Goal: Information Seeking & Learning: Learn about a topic

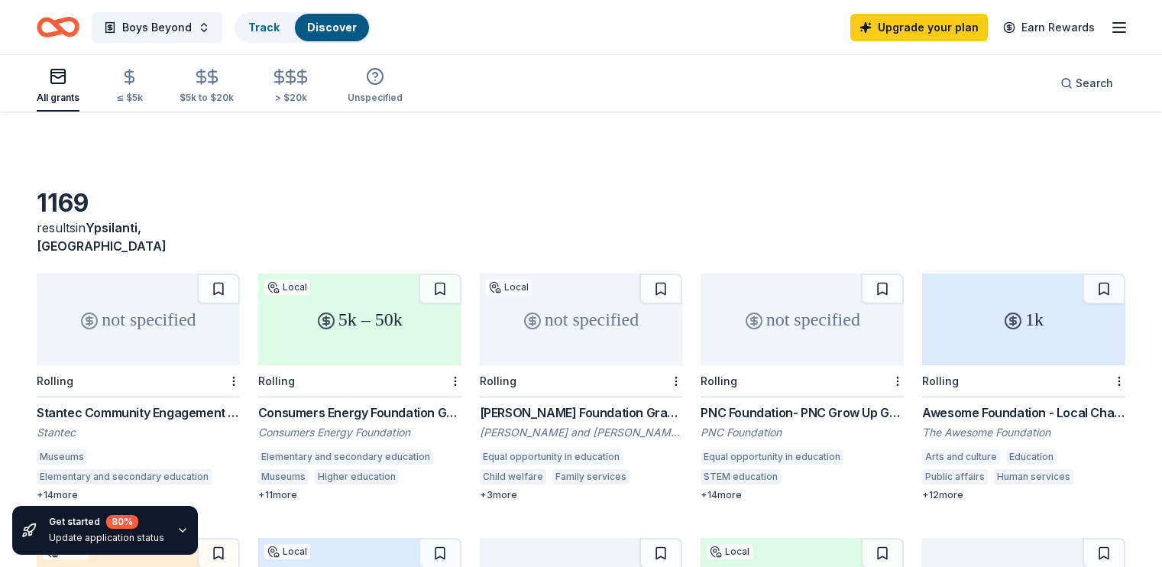
scroll to position [109, 0]
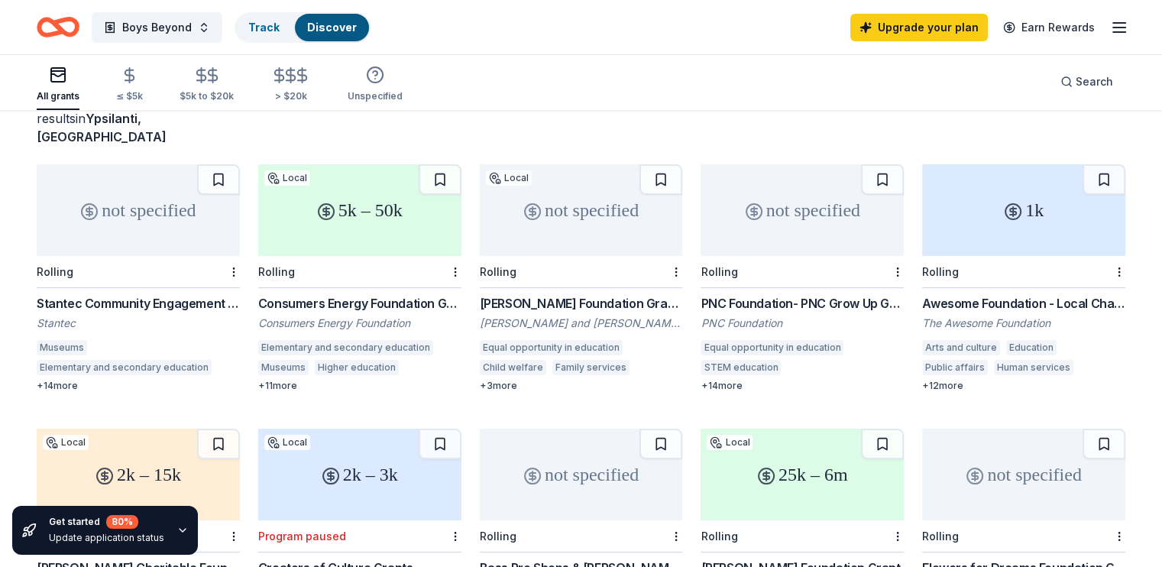
click at [113, 294] on div "Stantec Community Engagement Grant" at bounding box center [138, 303] width 203 height 18
click at [375, 294] on div "Consumers Energy Foundation Grant" at bounding box center [359, 303] width 203 height 18
click at [572, 316] on div "Vera and Joseph Dresner Foundation" at bounding box center [581, 323] width 203 height 15
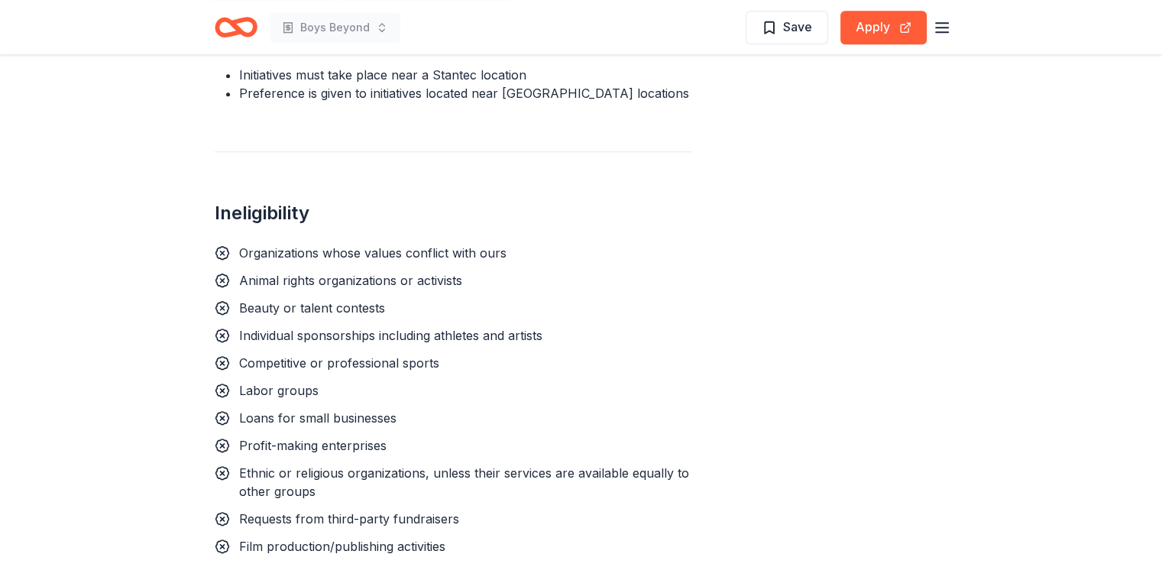
scroll to position [1348, 0]
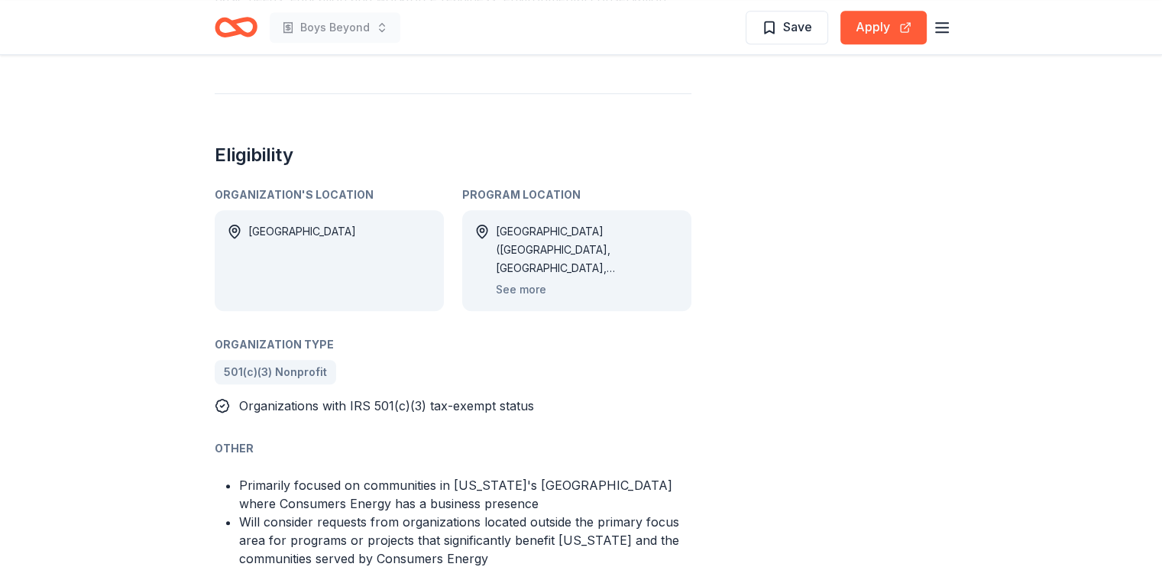
scroll to position [926, 0]
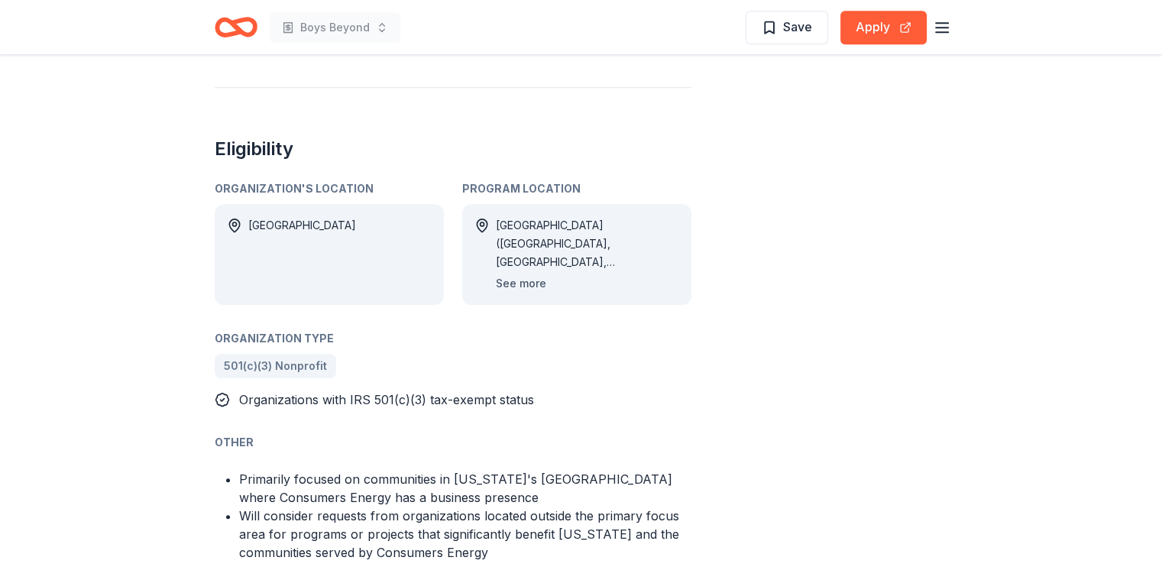
click at [507, 274] on button "See more" at bounding box center [521, 283] width 50 height 18
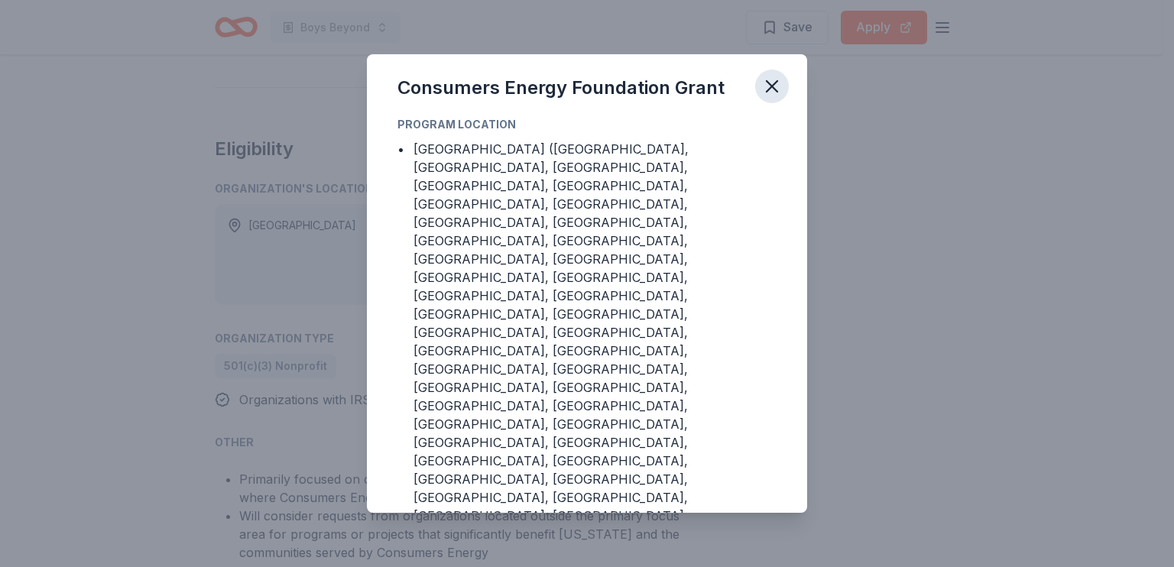
click at [775, 97] on icon "button" at bounding box center [771, 86] width 21 height 21
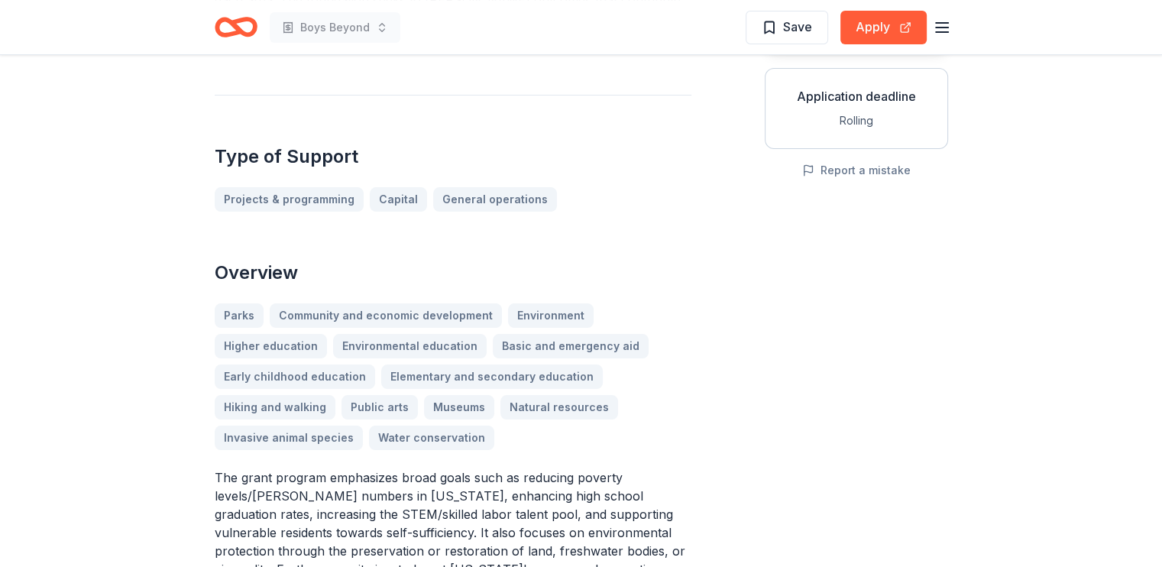
scroll to position [282, 0]
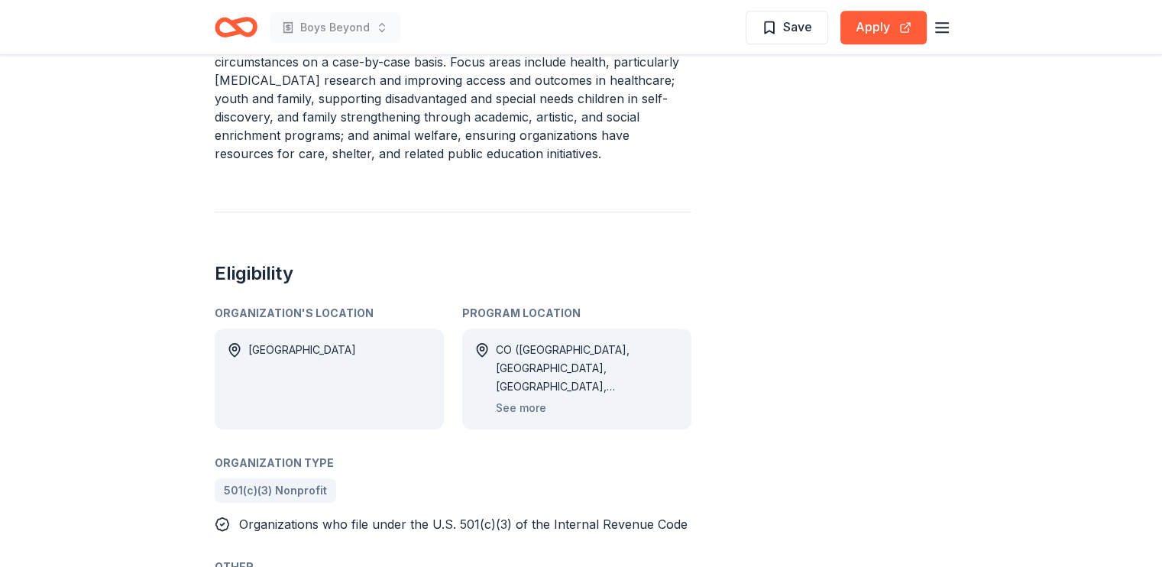
scroll to position [731, 0]
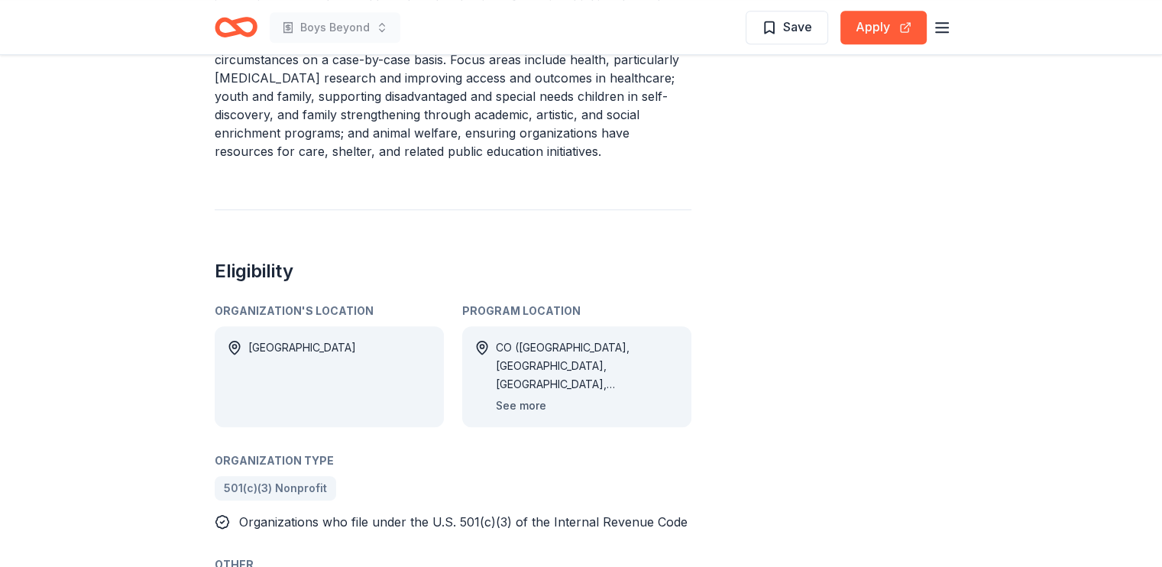
click at [535, 397] on button "See more" at bounding box center [521, 406] width 50 height 18
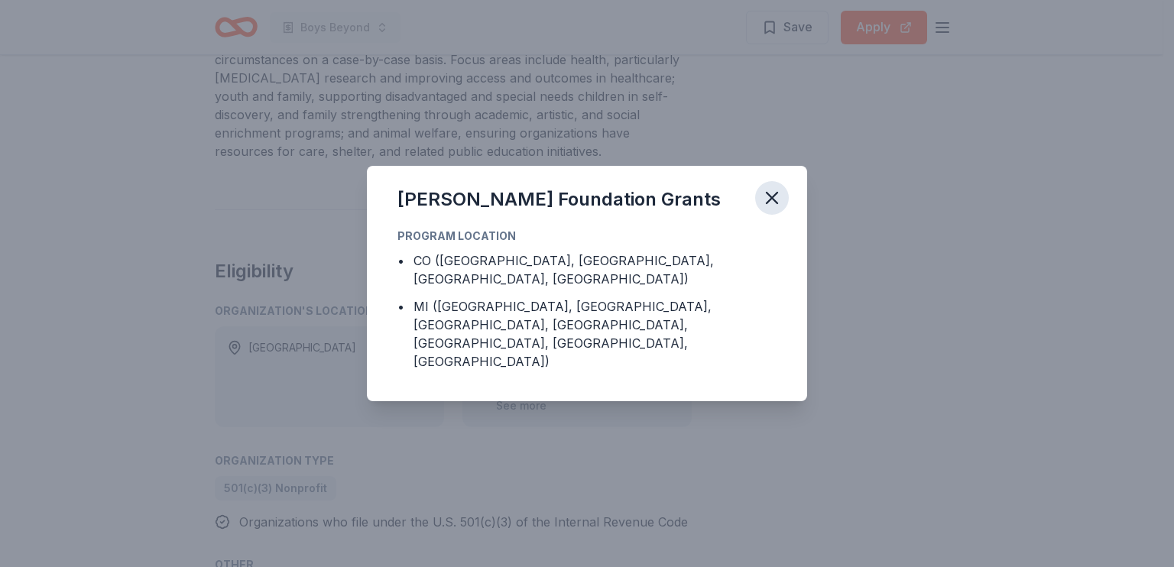
click at [767, 209] on icon "button" at bounding box center [771, 197] width 21 height 21
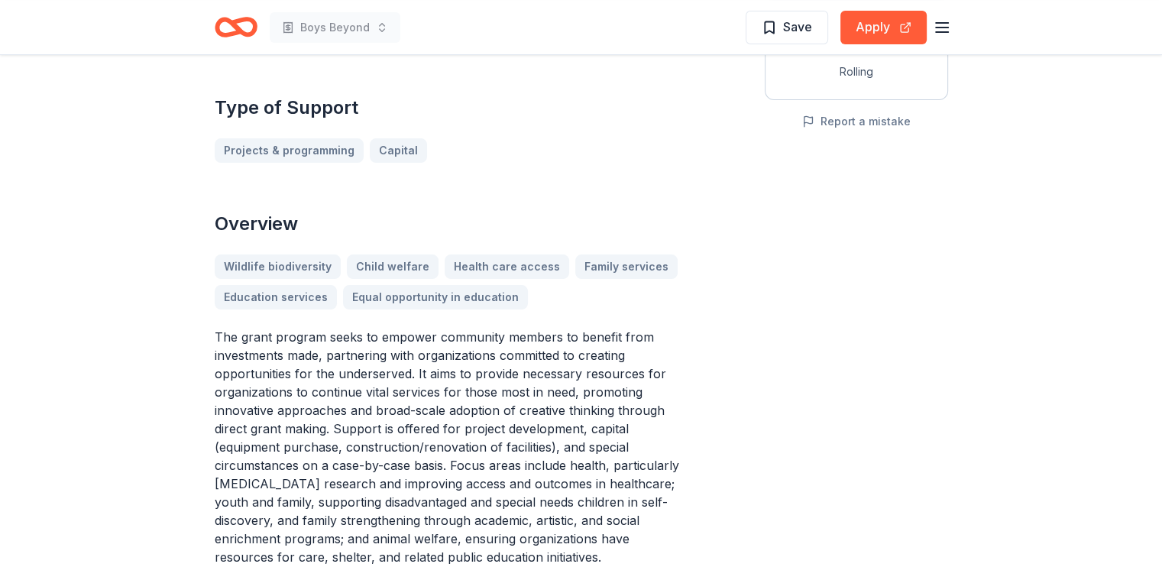
scroll to position [328, 0]
